Goal: Transaction & Acquisition: Purchase product/service

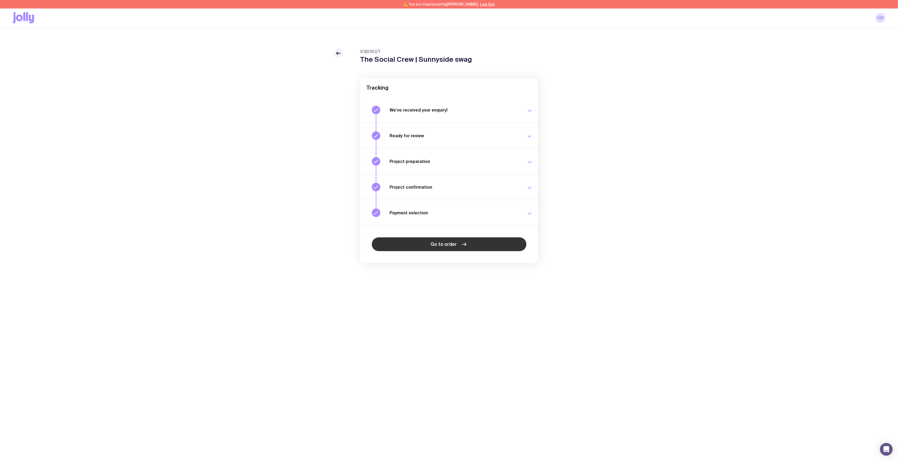
click at [455, 241] on link "Go to order" at bounding box center [449, 244] width 155 height 14
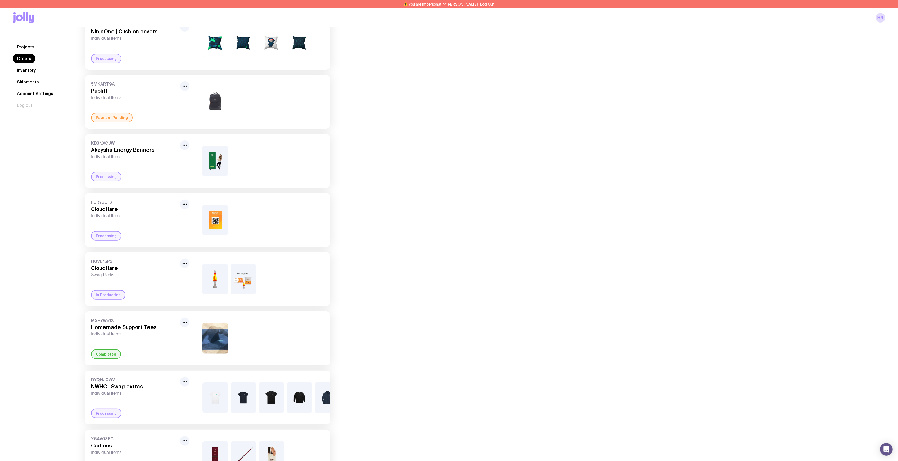
scroll to position [219, 0]
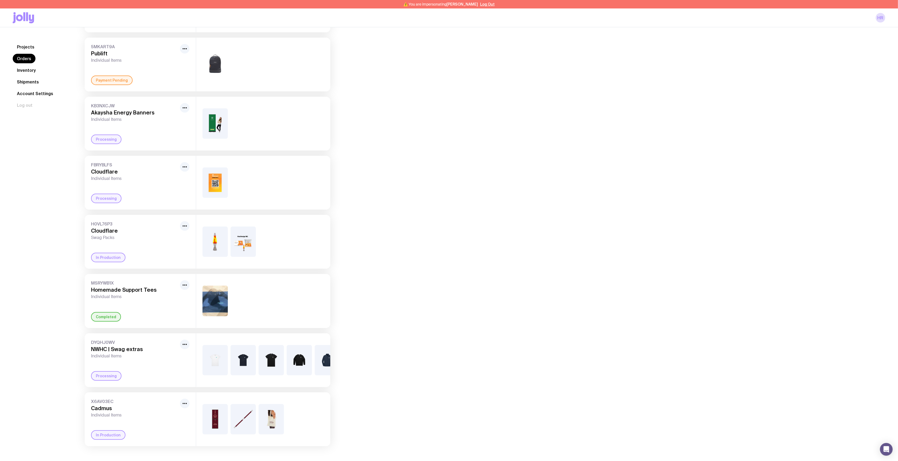
click at [474, 159] on div "Orders F31BATNS Criteo Coffee Mugs Individual Items Processing ISJAIJLS Dabblec…" at bounding box center [478, 136] width 813 height 617
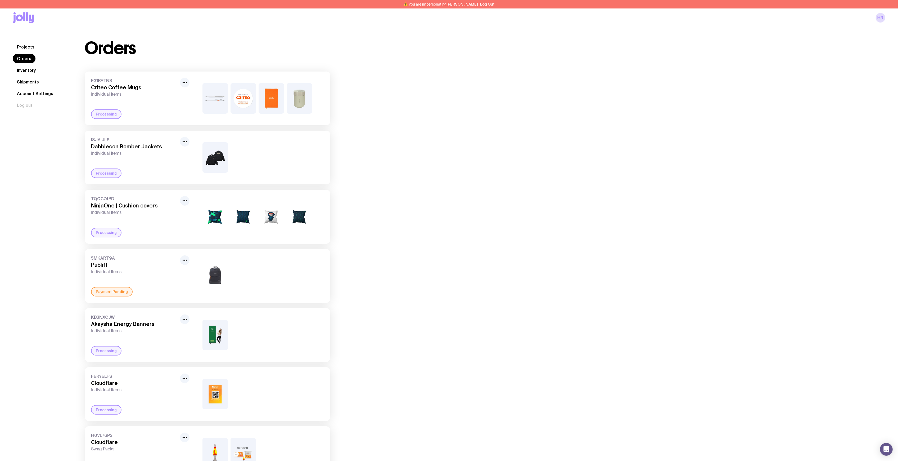
scroll to position [0, 0]
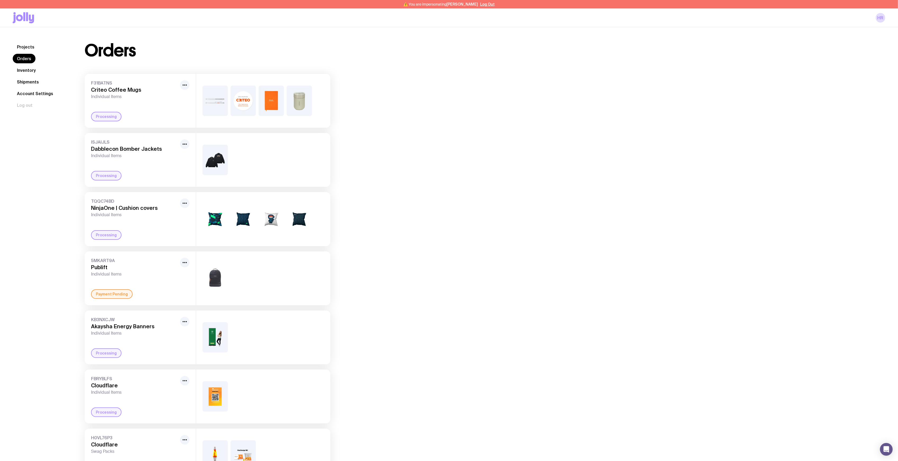
click at [430, 129] on div "Orders F31BATNS Criteo Coffee Mugs Individual Items Processing ISJAIJLS Dabblec…" at bounding box center [478, 350] width 813 height 617
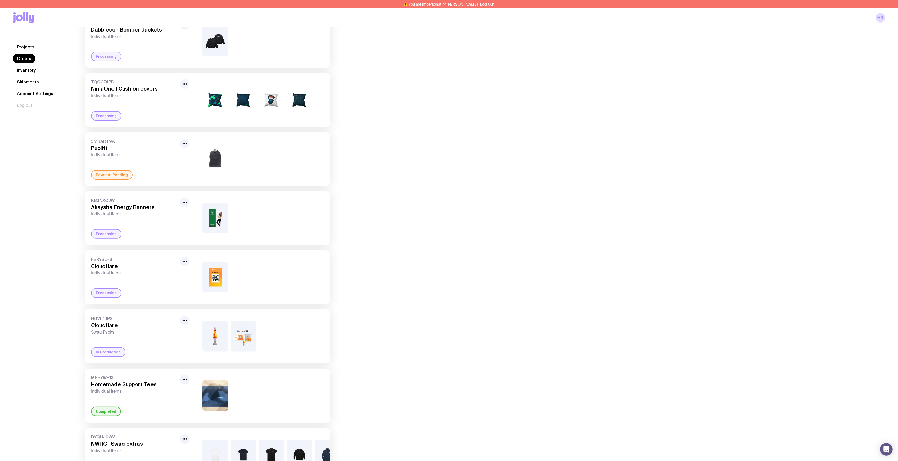
scroll to position [141, 0]
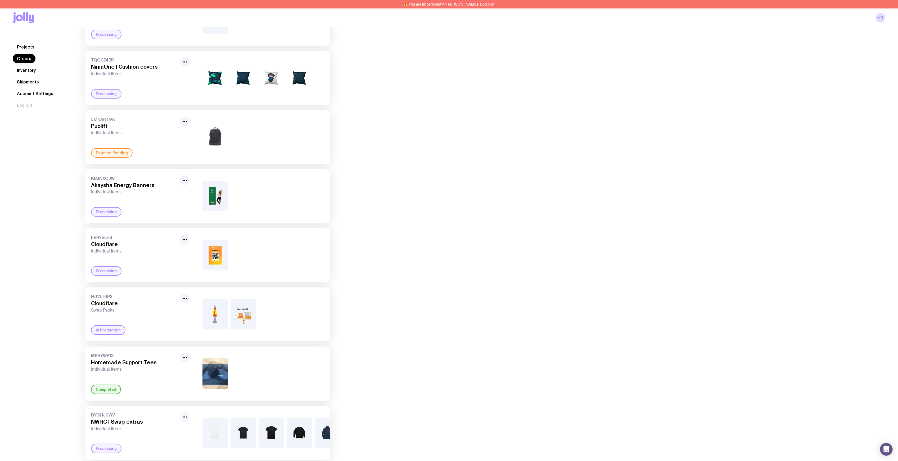
click at [483, 5] on button "Log Out" at bounding box center [487, 4] width 15 height 4
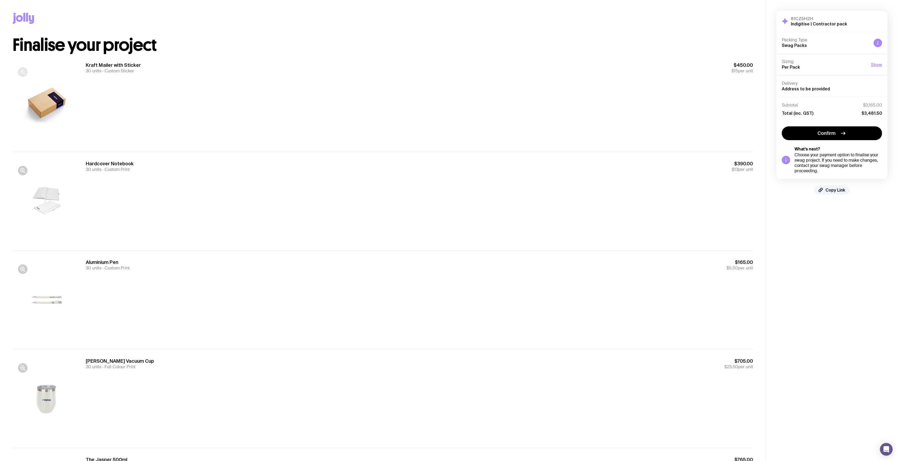
click at [22, 72] on icon "button" at bounding box center [23, 72] width 6 height 6
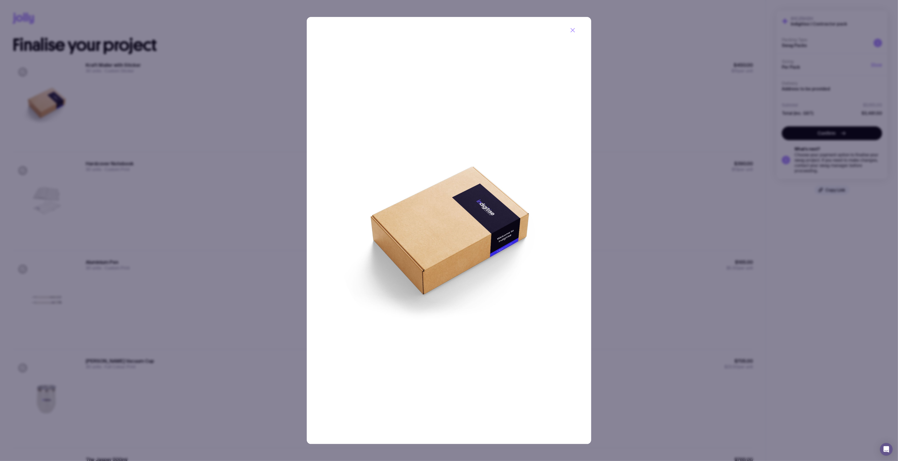
click at [131, 134] on div at bounding box center [449, 230] width 898 height 461
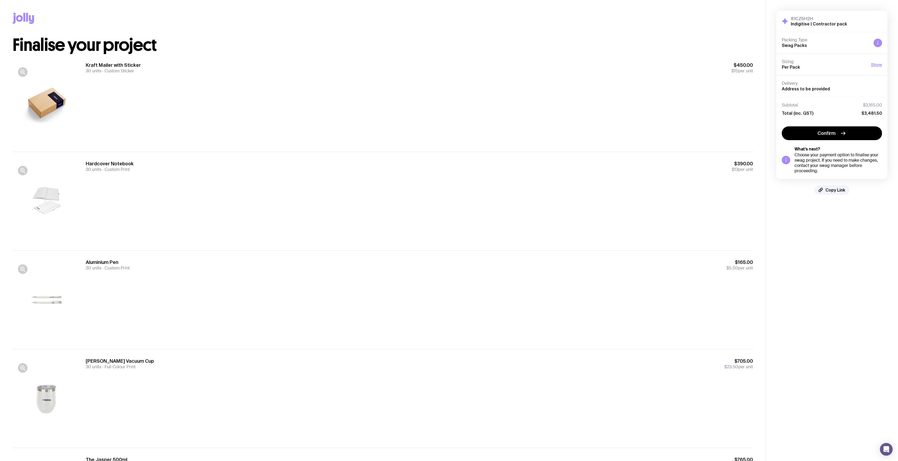
click at [28, 172] on div at bounding box center [47, 200] width 68 height 81
click at [25, 172] on icon "button" at bounding box center [23, 170] width 6 height 6
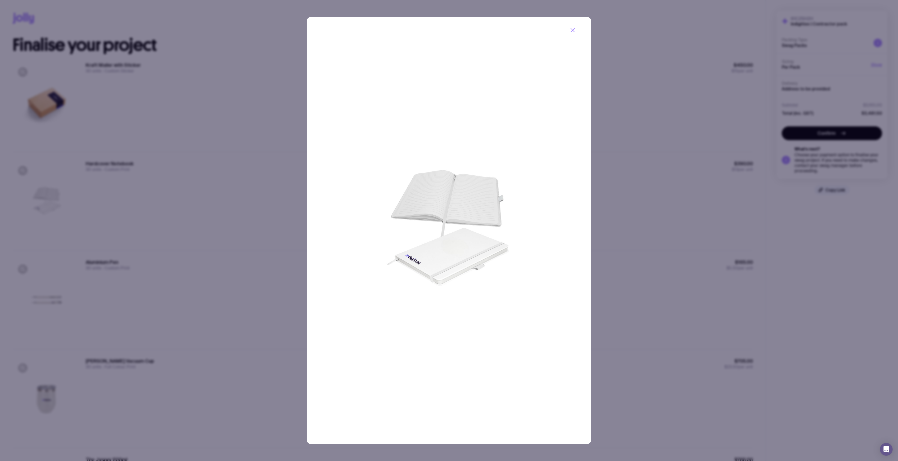
click at [174, 163] on div at bounding box center [449, 230] width 898 height 461
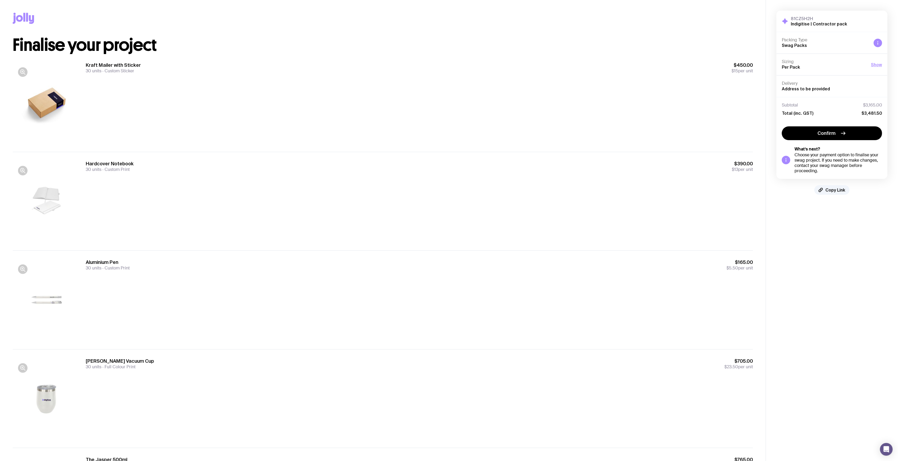
click at [19, 264] on div at bounding box center [23, 269] width 10 height 10
click at [20, 267] on icon "button" at bounding box center [23, 269] width 6 height 6
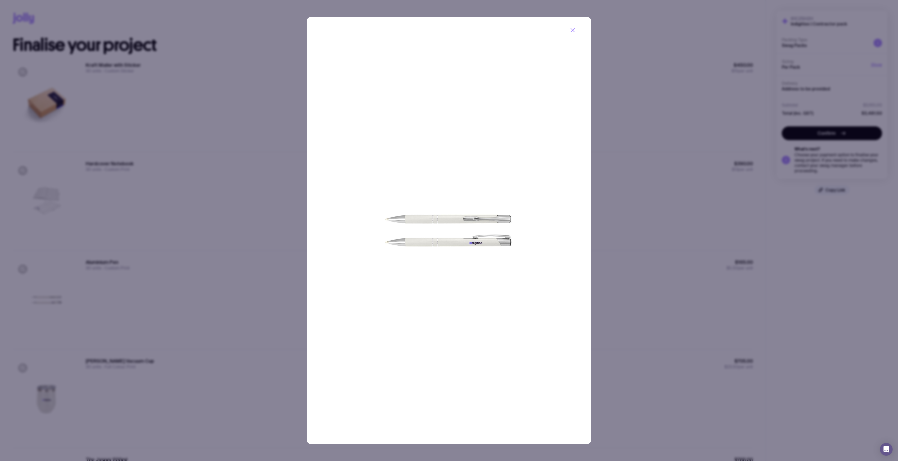
click at [197, 193] on div at bounding box center [449, 230] width 898 height 461
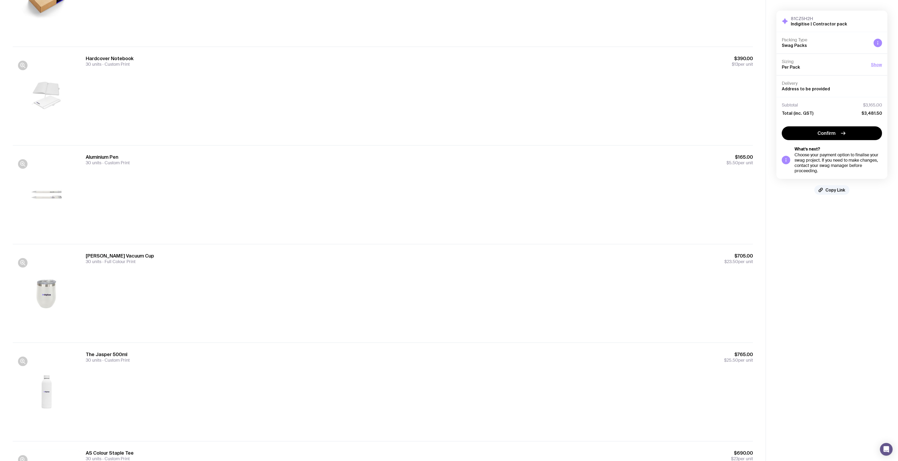
scroll to position [106, 0]
click at [18, 265] on div at bounding box center [23, 262] width 10 height 10
click at [24, 262] on icon "button" at bounding box center [22, 261] width 4 height 4
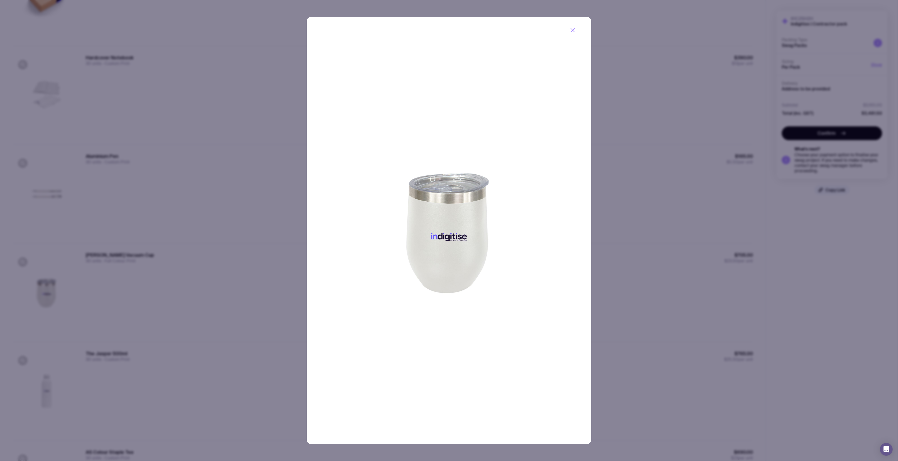
click at [180, 254] on div at bounding box center [449, 230] width 898 height 461
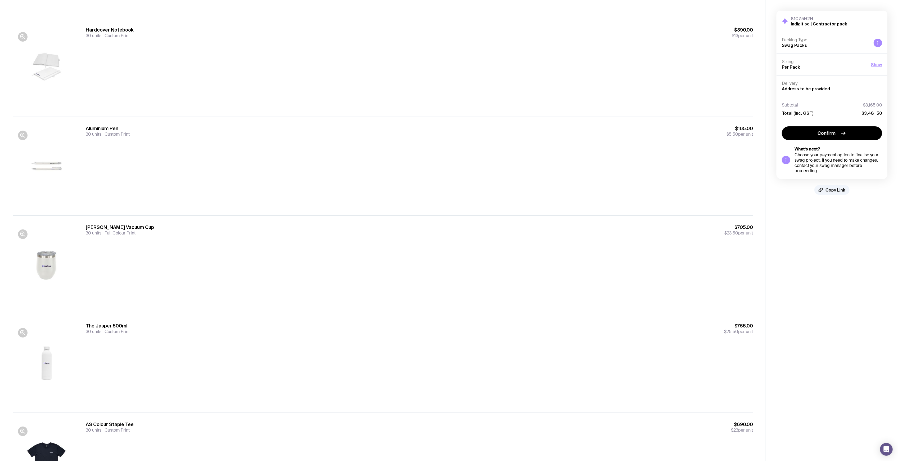
scroll to position [195, 0]
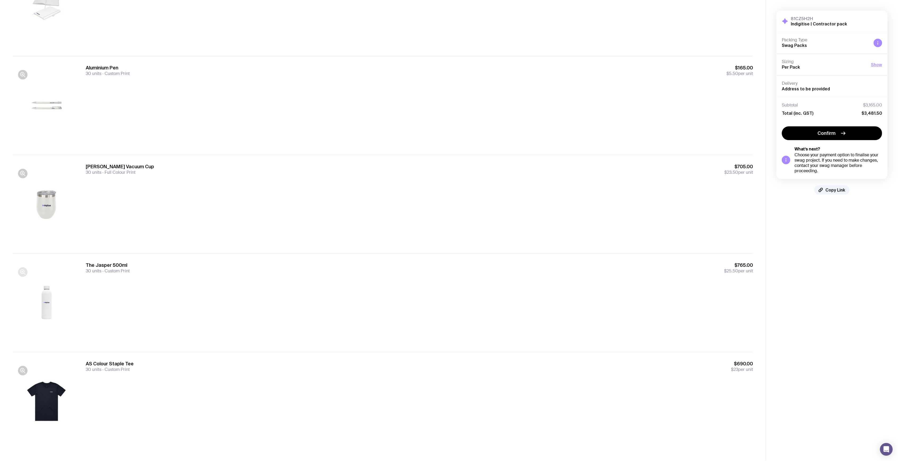
click at [27, 270] on button "button" at bounding box center [23, 272] width 10 height 10
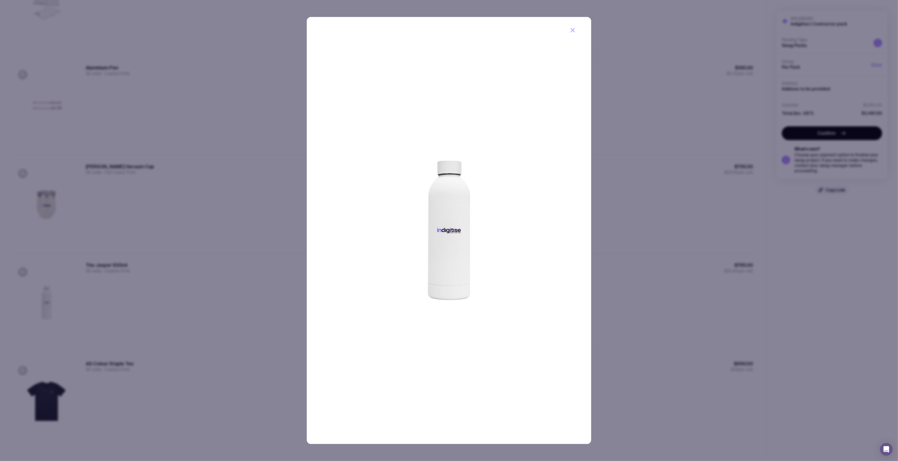
click at [211, 180] on div at bounding box center [449, 230] width 898 height 461
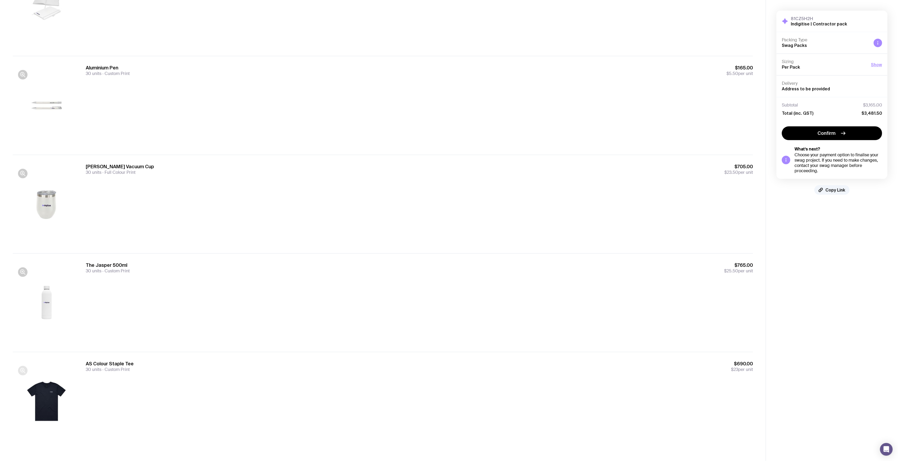
click at [24, 373] on icon "button" at bounding box center [23, 370] width 6 height 6
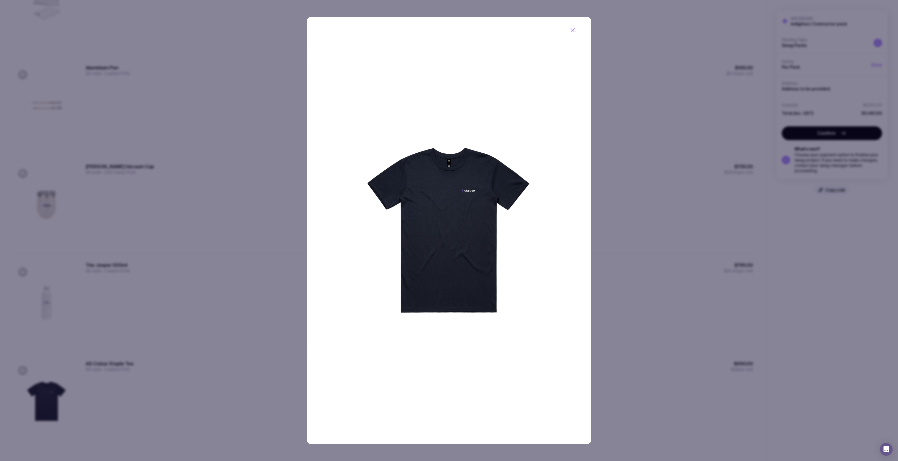
click at [191, 179] on div at bounding box center [449, 230] width 898 height 461
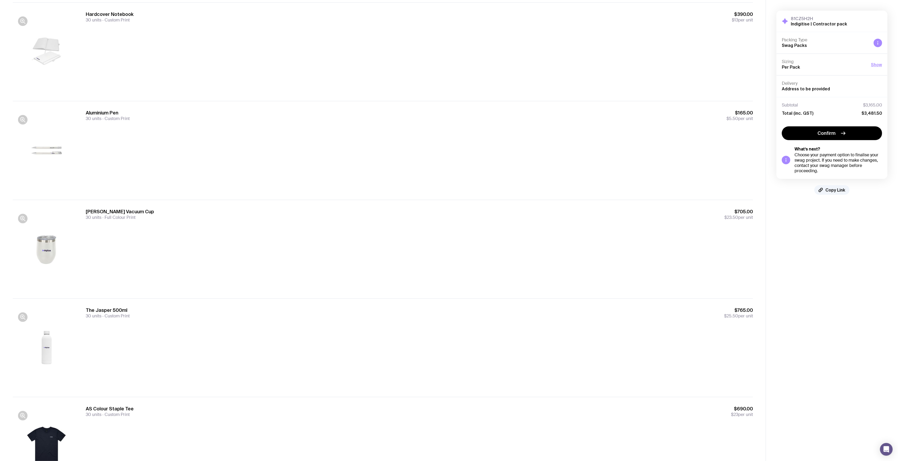
scroll to position [53, 0]
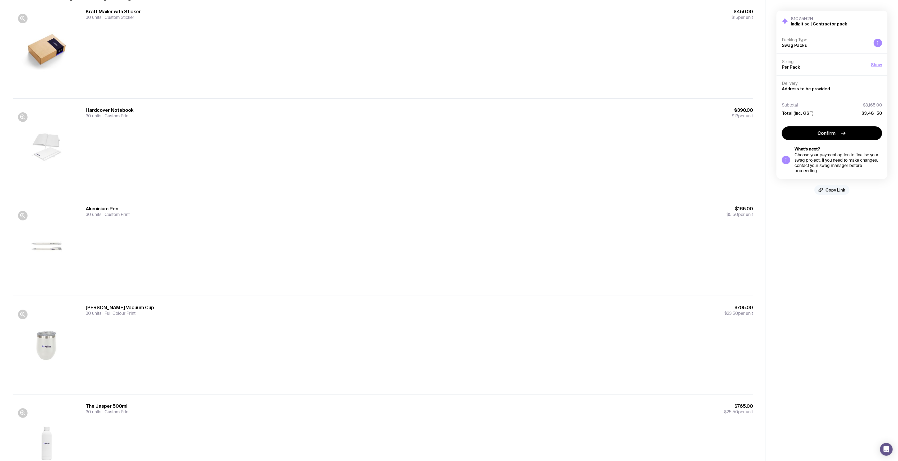
click at [834, 187] on button "Copy Link" at bounding box center [832, 190] width 35 height 10
click at [293, 42] on div "Kraft Mailer with Sticker 30 units Custom Sticker $450.00 $15 per unit" at bounding box center [419, 48] width 667 height 81
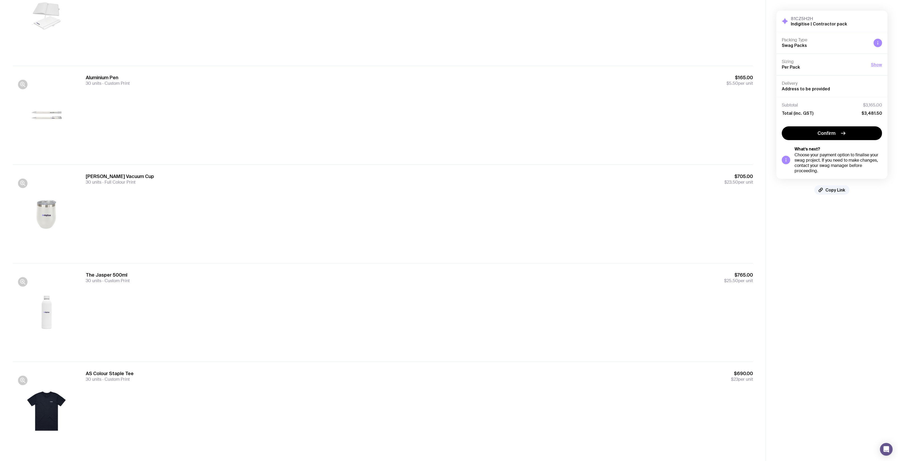
scroll to position [195, 0]
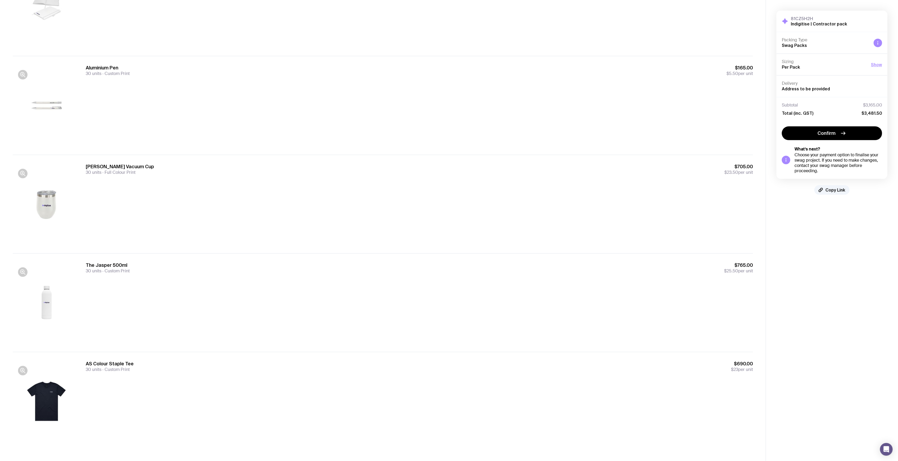
click at [867, 228] on aside "81CZ5H2H Indigitise | Contractor pack Hide Details Packing Type Swag Packs Sizi…" at bounding box center [832, 133] width 132 height 655
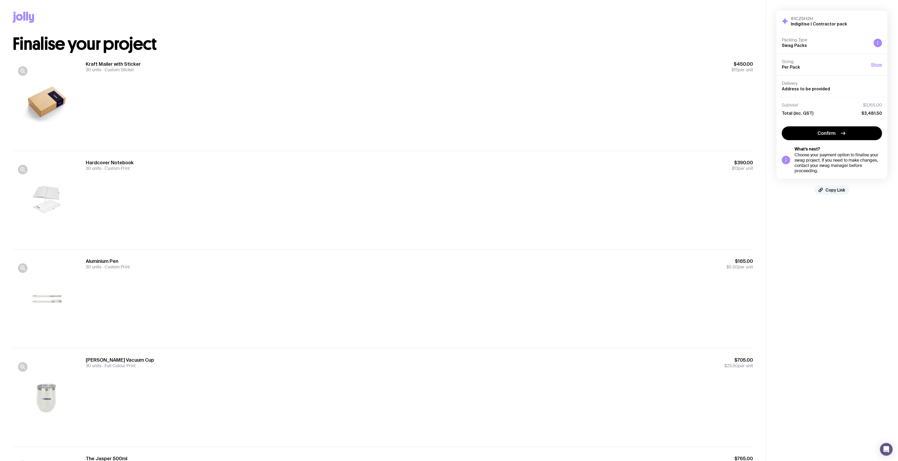
scroll to position [0, 0]
click at [221, 194] on div "Hardcover Notebook 30 units Custom Print $390.00 $13 per unit" at bounding box center [419, 200] width 667 height 81
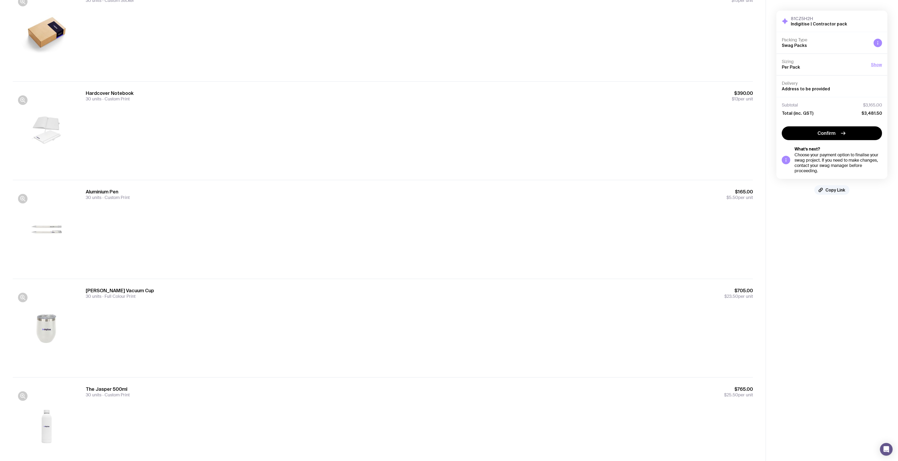
scroll to position [195, 0]
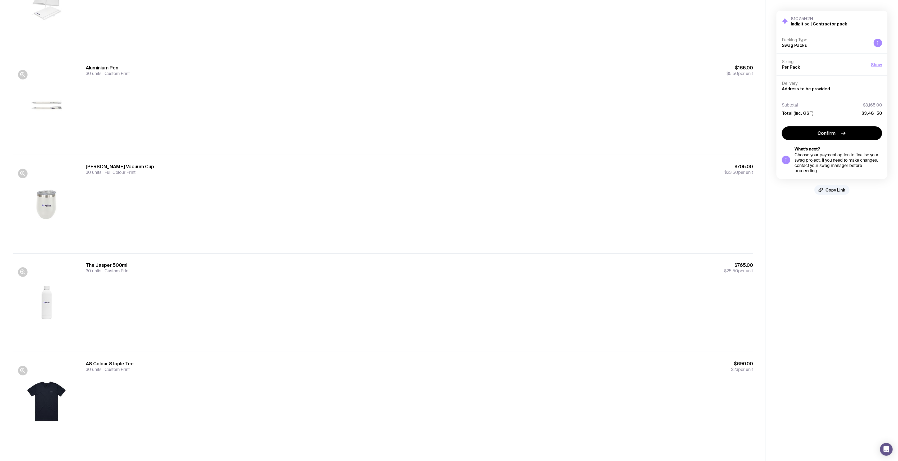
click at [238, 187] on div "Luna Vacuum Cup 30 units Full Colour Print $705.00 $23.50 per unit" at bounding box center [419, 203] width 667 height 81
click at [261, 101] on div "Aluminium Pen 30 units Custom Print $165.00 $5.50 per unit" at bounding box center [419, 105] width 667 height 81
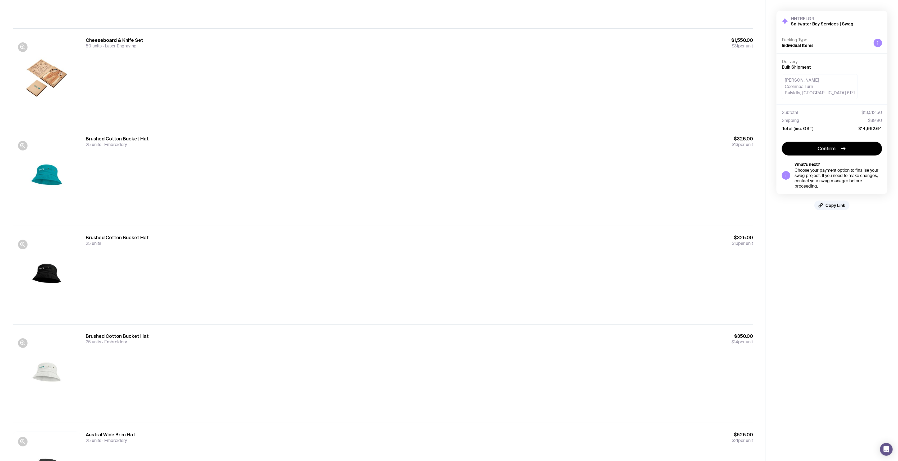
scroll to position [141, 0]
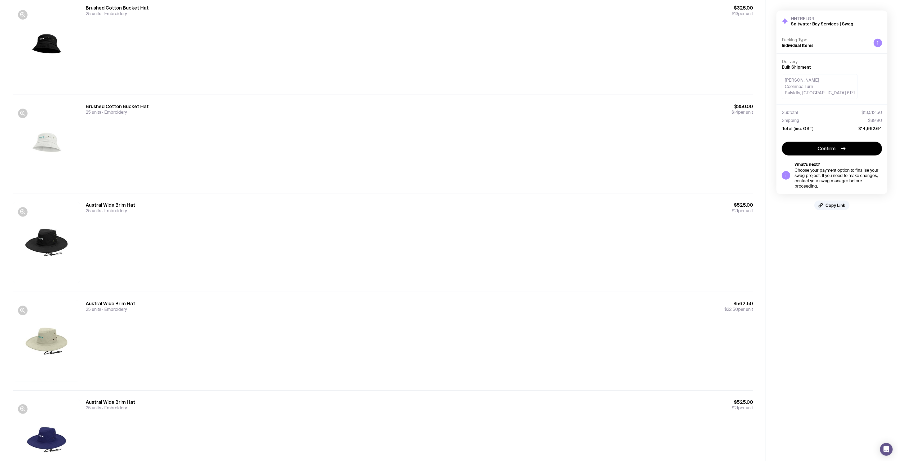
scroll to position [388, 0]
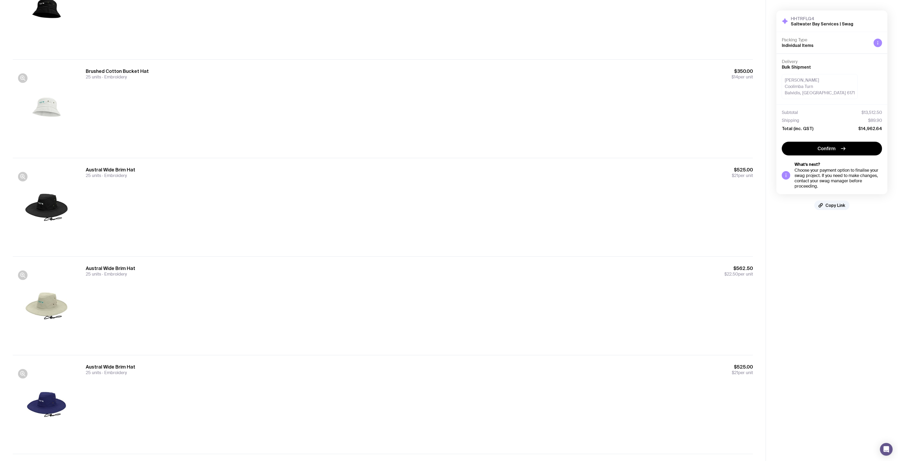
click at [676, 282] on div "Austral Wide Brim Hat 25 units Embroidery $562.50 $22.50 per unit" at bounding box center [419, 305] width 667 height 81
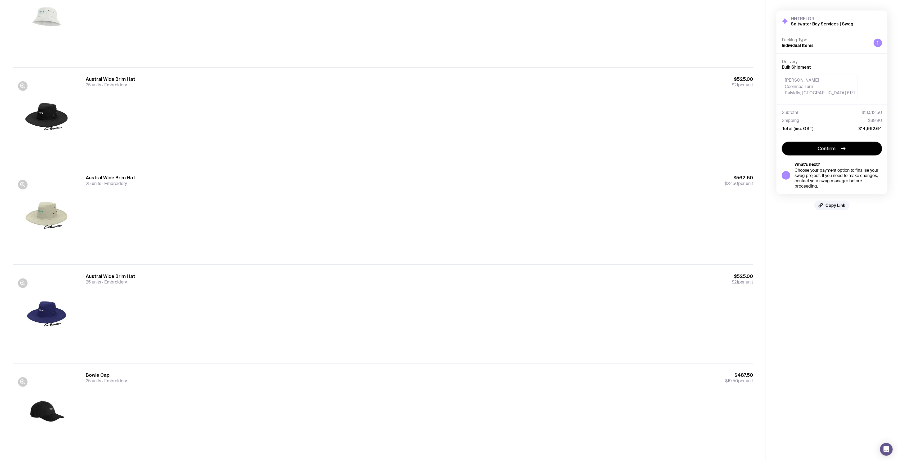
scroll to position [494, 0]
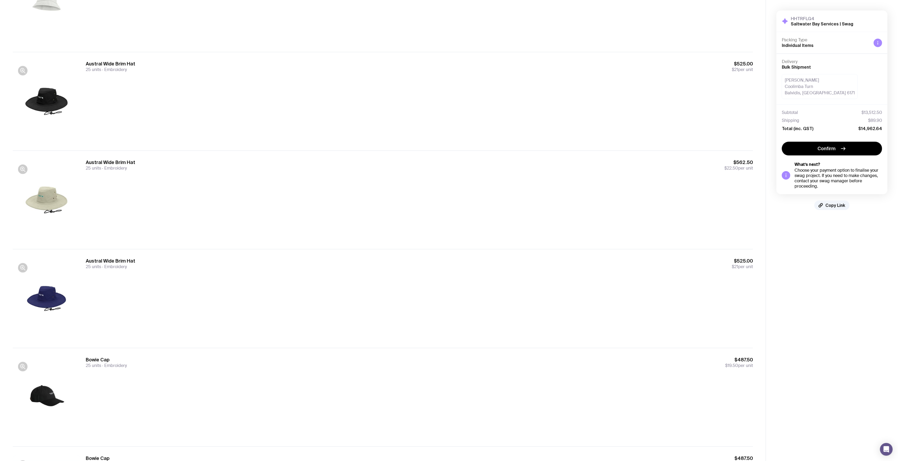
click at [439, 320] on div "Austral Wide Brim Hat 25 units Embroidery $525.00 $21 per unit" at bounding box center [419, 298] width 667 height 81
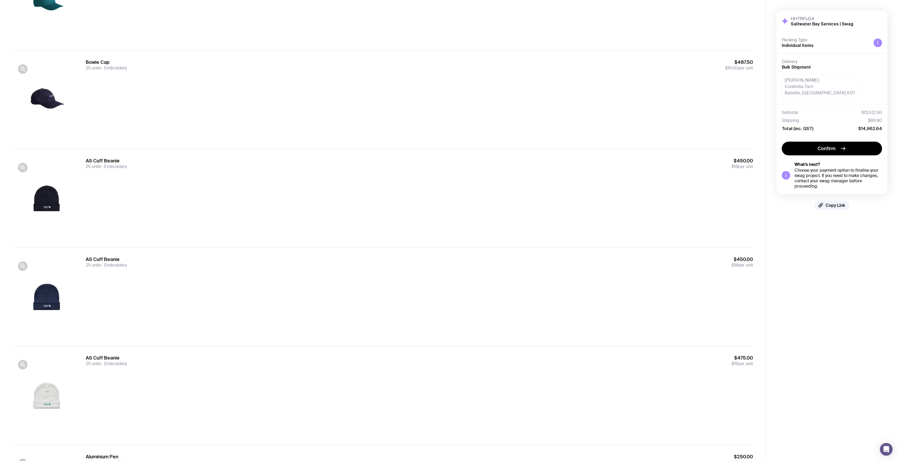
scroll to position [1023, 0]
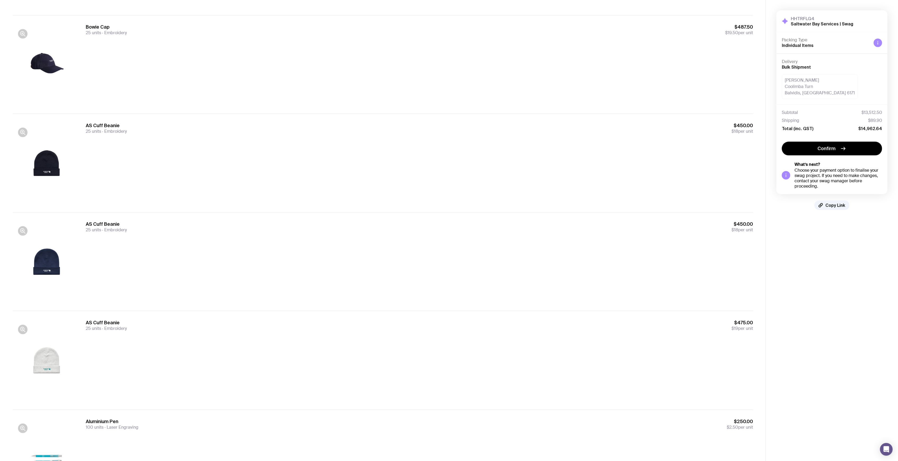
click at [665, 250] on div "AS Cuff Beanie 25 units Embroidery $450.00 $18 per unit" at bounding box center [419, 261] width 667 height 81
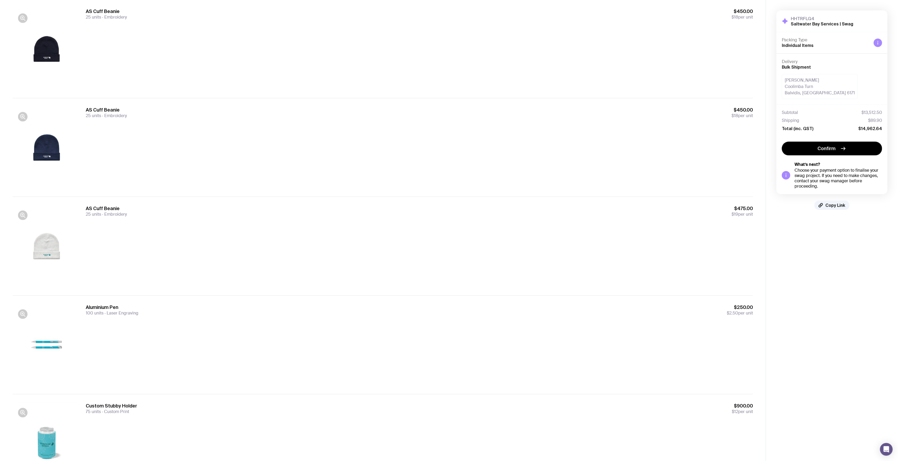
scroll to position [1235, 0]
click at [315, 254] on div "Aluminium Pen 100 units Laser Engraving $250.00 $2.50 per unit" at bounding box center [419, 246] width 667 height 81
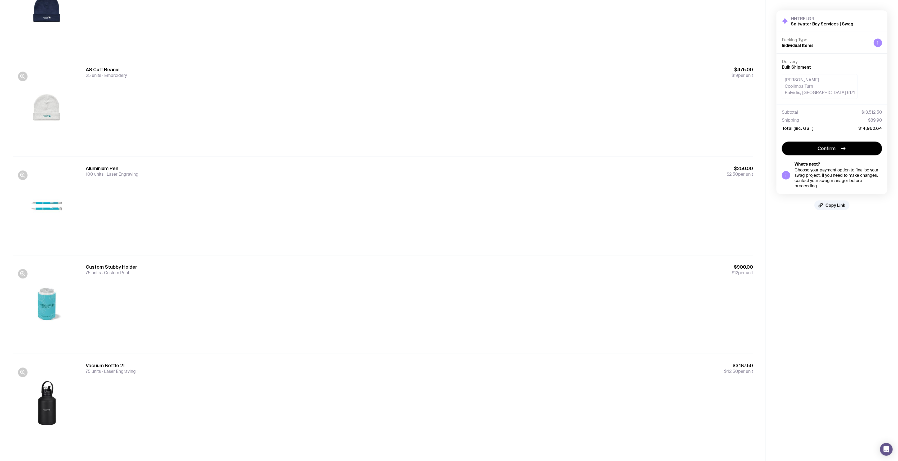
scroll to position [1279, 0]
click at [311, 284] on div "Custom Stubby Holder 75 units Custom Print $900.00 $12 per unit" at bounding box center [419, 302] width 667 height 81
click at [837, 209] on button "Copy Link" at bounding box center [832, 205] width 35 height 10
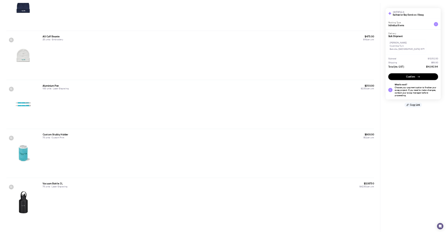
scroll to position [1277, 0]
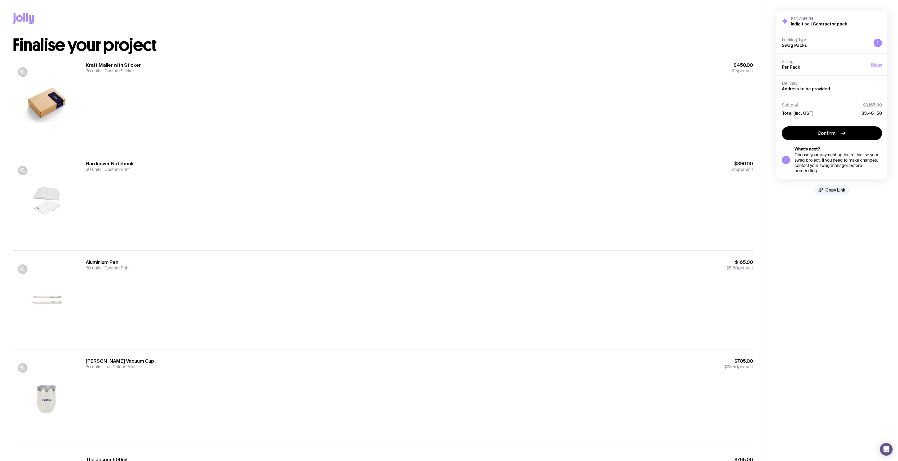
scroll to position [195, 0]
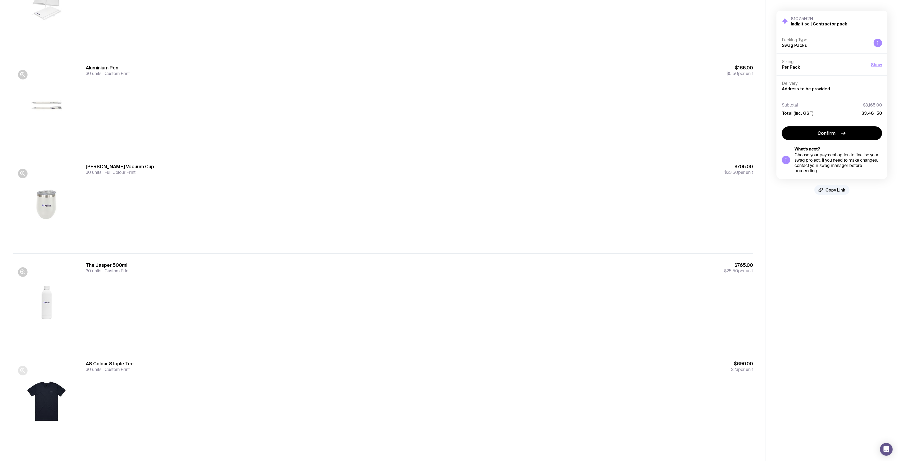
click at [25, 372] on icon "button" at bounding box center [25, 372] width 2 height 2
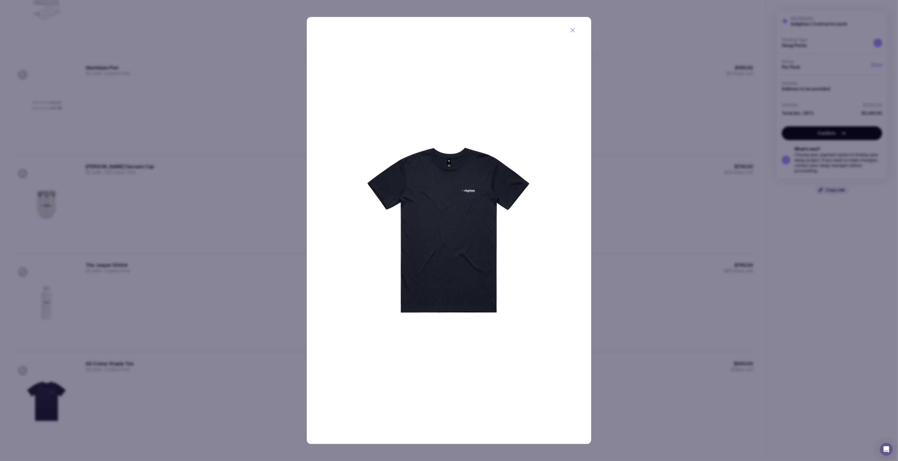
click at [97, 247] on div at bounding box center [449, 230] width 898 height 461
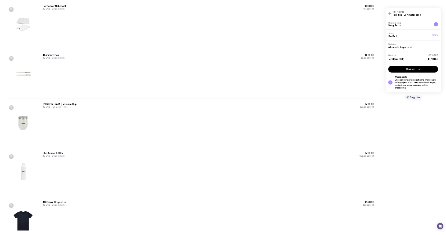
scroll to position [124, 0]
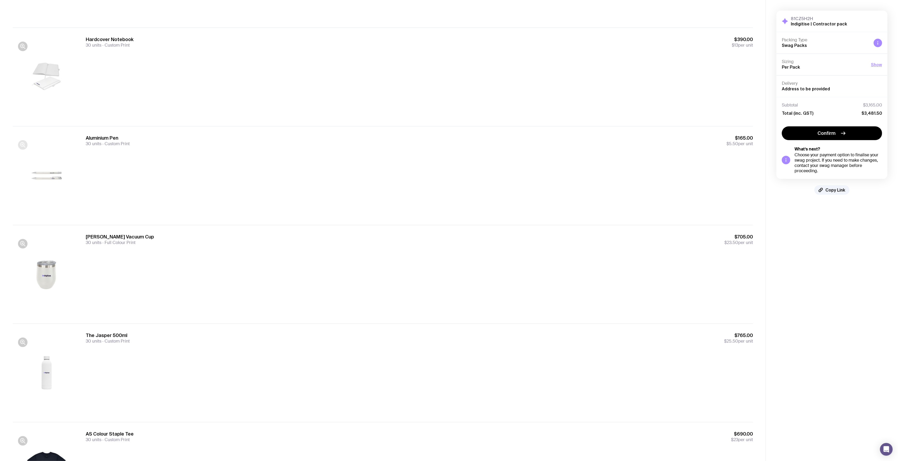
click at [24, 144] on icon "button" at bounding box center [22, 144] width 4 height 4
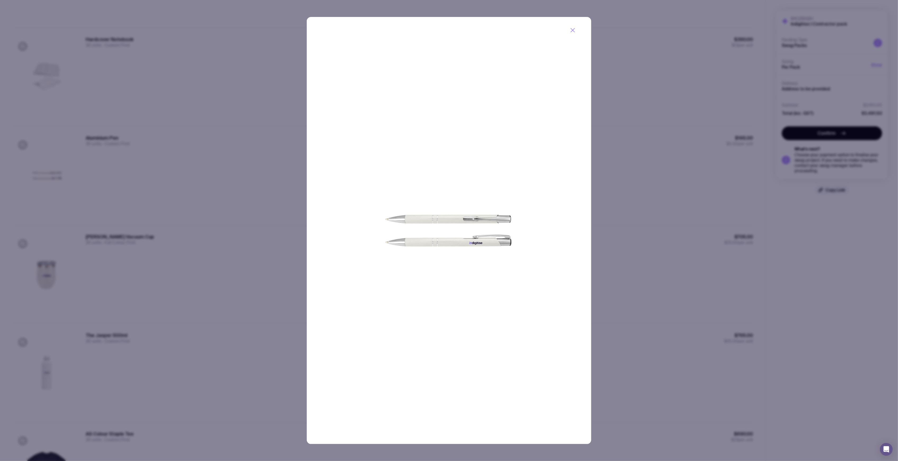
click at [193, 118] on div at bounding box center [449, 230] width 898 height 461
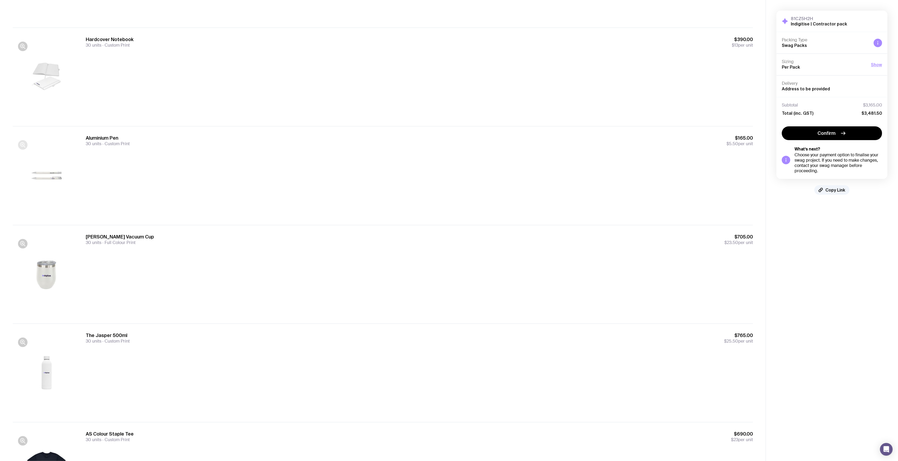
click at [23, 145] on icon "button" at bounding box center [23, 145] width 6 height 6
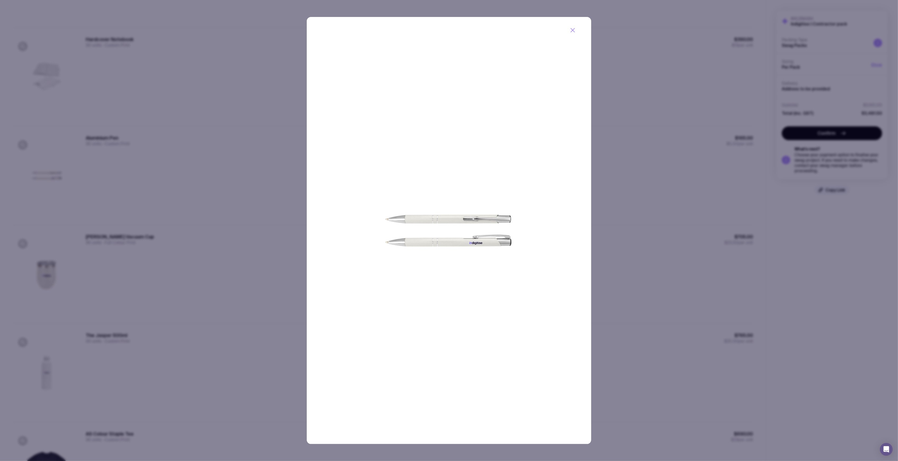
click at [161, 172] on div at bounding box center [449, 230] width 898 height 461
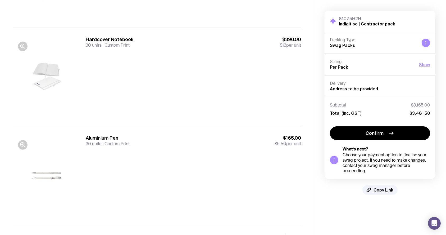
click at [244, 56] on div "Hardcover Notebook 30 units Custom Print $390.00 $13 per unit" at bounding box center [193, 76] width 215 height 81
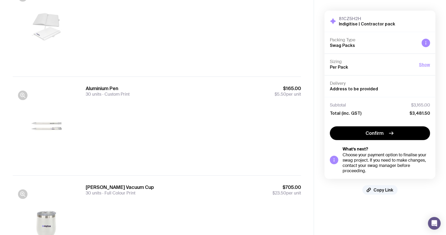
scroll to position [230, 0]
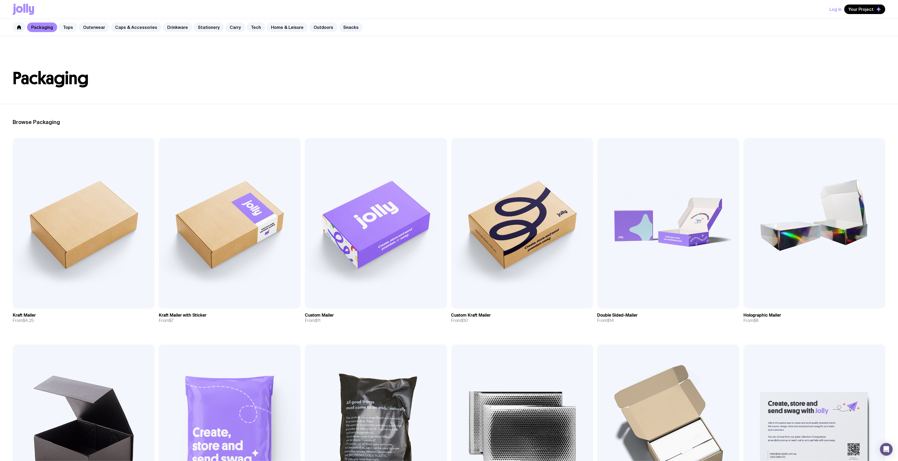
click at [67, 28] on link "Tops" at bounding box center [68, 28] width 19 height 10
